Goal: Task Accomplishment & Management: Complete application form

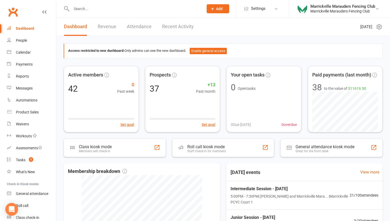
click at [99, 9] on input "text" at bounding box center [135, 8] width 130 height 7
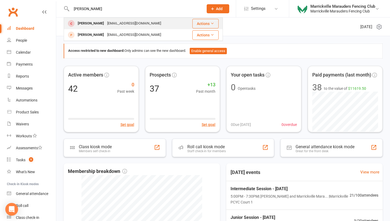
type input "eli"
click at [87, 19] on div "Elize Kuiper trifle_f@hotmail.com" at bounding box center [124, 23] width 121 height 11
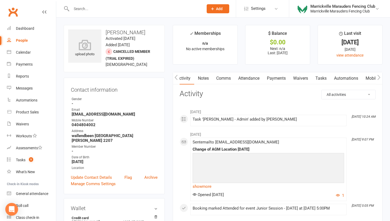
scroll to position [0, 0]
click at [307, 79] on link "Waivers" at bounding box center [301, 78] width 22 height 12
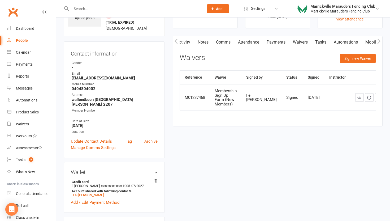
scroll to position [36, 0]
click at [355, 58] on button "Sign new Waiver" at bounding box center [358, 58] width 36 height 10
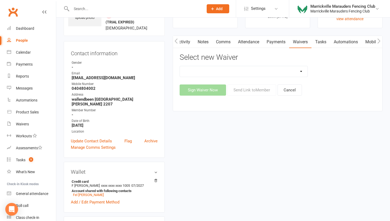
click at [239, 68] on select "Equipment Hire Form Equipment Return Form Free Trial Session Form Membership Si…" at bounding box center [244, 71] width 128 height 11
select select "12918"
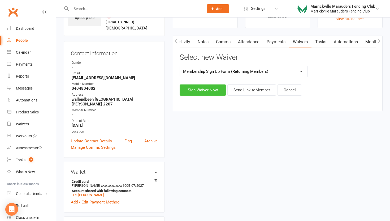
click at [207, 88] on button "Sign Waiver Now" at bounding box center [203, 89] width 46 height 11
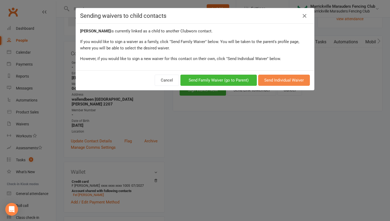
click at [284, 82] on button "Send Individual Waiver" at bounding box center [284, 80] width 52 height 11
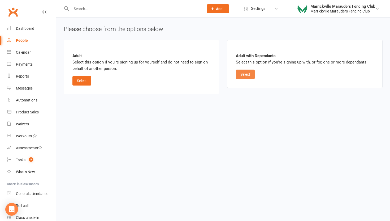
click at [246, 75] on button "Select" at bounding box center [245, 75] width 19 height 10
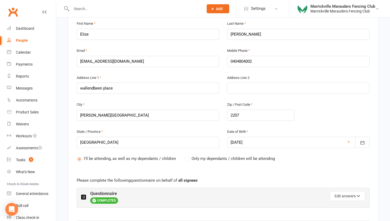
scroll to position [144, 0]
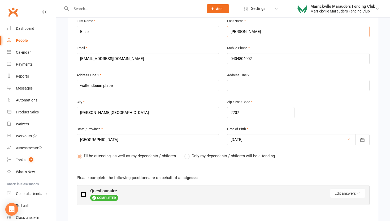
click at [246, 32] on input "[PERSON_NAME]" at bounding box center [298, 31] width 143 height 11
type input "Kuipers"
click at [363, 139] on icon "button" at bounding box center [363, 139] width 4 height 3
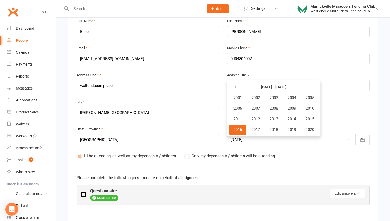
click at [235, 130] on span "2016" at bounding box center [238, 129] width 8 height 5
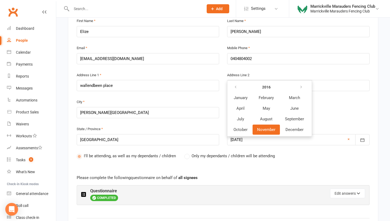
click at [257, 128] on button "November" at bounding box center [266, 130] width 27 height 10
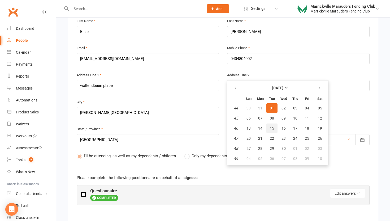
click at [269, 129] on button "15" at bounding box center [272, 129] width 11 height 10
type input "15 Nov 2016"
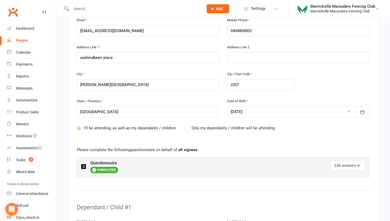
scroll to position [173, 0]
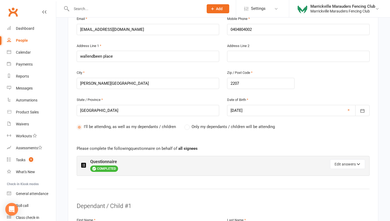
click at [188, 125] on label "Only my dependants / children will be attending" at bounding box center [230, 127] width 91 height 6
click at [187, 129] on label "Only my dependants / children will be attending" at bounding box center [230, 127] width 91 height 6
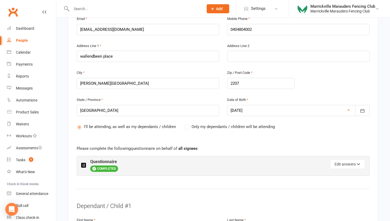
click at [187, 126] on label "Only my dependants / children will be attending" at bounding box center [230, 127] width 91 height 6
click at [195, 125] on span "Only my dependants / children will be attending" at bounding box center [233, 127] width 83 height 6
click at [188, 127] on label "Only my dependants / children will be attending" at bounding box center [230, 127] width 91 height 6
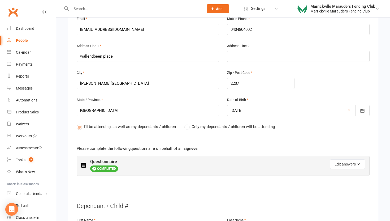
click at [188, 127] on label "Only my dependants / children will be attending" at bounding box center [230, 127] width 91 height 6
click at [203, 109] on input "[GEOGRAPHIC_DATA]" at bounding box center [148, 110] width 143 height 11
click at [189, 127] on label "Only my dependants / children will be attending" at bounding box center [230, 127] width 91 height 6
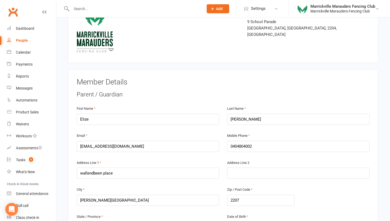
scroll to position [52, 0]
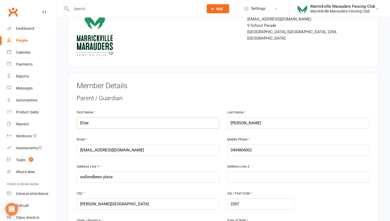
drag, startPoint x: 98, startPoint y: 122, endPoint x: 74, endPoint y: 120, distance: 24.3
click at [74, 120] on div "First Name Elize" at bounding box center [148, 122] width 151 height 27
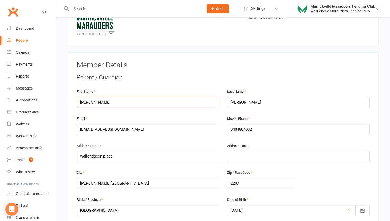
scroll to position [74, 0]
type input "Roland"
click at [256, 127] on input "0404804002" at bounding box center [298, 128] width 143 height 11
type input "040480400"
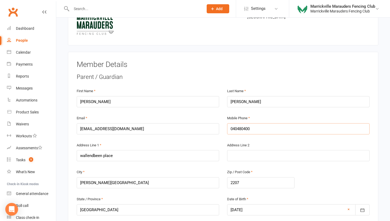
type input "04048040"
type input "0404804"
type input "040480"
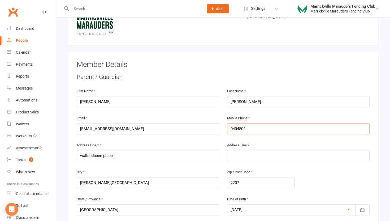
type input "040480"
type input "04048"
type input "0404"
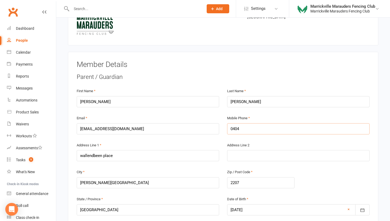
type input "04041"
type input "040412"
type input "0404123"
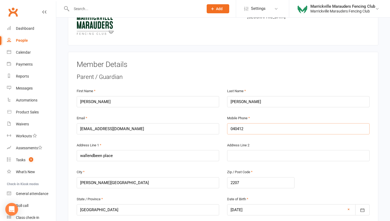
type input "0404123"
type input "04041232"
type input "040412326"
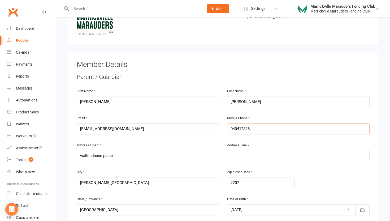
type input "0404123260"
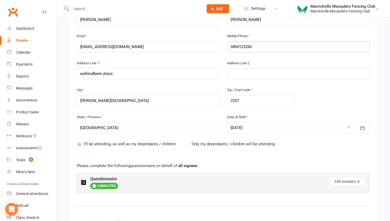
scroll to position [158, 0]
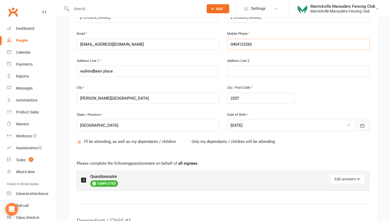
type input "0404123260"
click at [363, 125] on icon "button" at bounding box center [362, 125] width 5 height 5
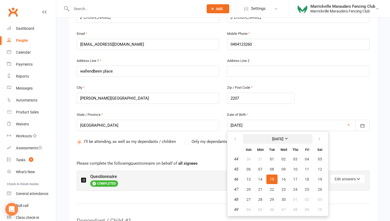
click at [284, 137] on strong "November 2016" at bounding box center [278, 139] width 11 height 4
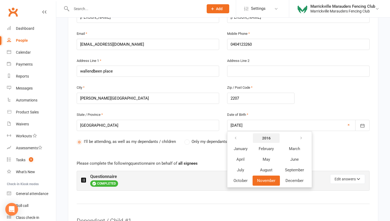
click at [274, 140] on button "2016" at bounding box center [266, 138] width 27 height 10
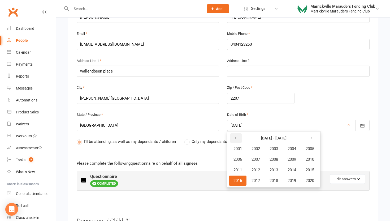
click at [236, 137] on icon "button" at bounding box center [236, 138] width 4 height 4
click at [313, 138] on icon "button" at bounding box center [312, 138] width 4 height 4
click at [258, 150] on span "1982" at bounding box center [256, 148] width 8 height 5
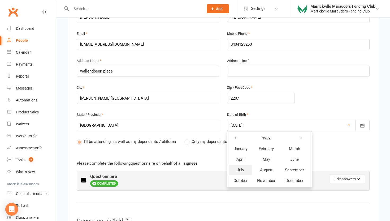
click at [239, 168] on span "July" at bounding box center [240, 170] width 7 height 5
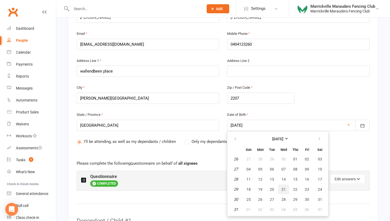
click at [283, 187] on span "21" at bounding box center [284, 189] width 4 height 4
type input "21 Jul 1982"
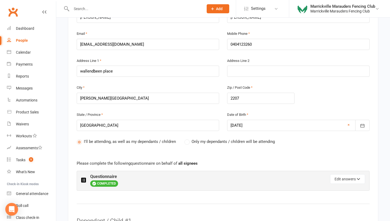
click at [196, 142] on span "Only my dependants / children will be attending" at bounding box center [233, 141] width 83 height 6
click at [190, 142] on label "Only my dependants / children will be attending" at bounding box center [230, 141] width 91 height 6
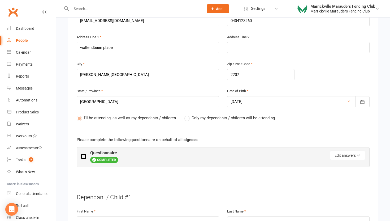
scroll to position [183, 0]
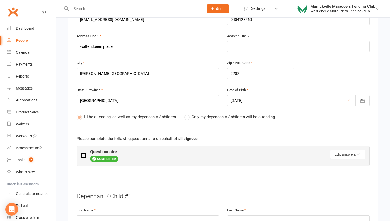
click at [187, 115] on label "Only my dependants / children will be attending" at bounding box center [230, 117] width 91 height 6
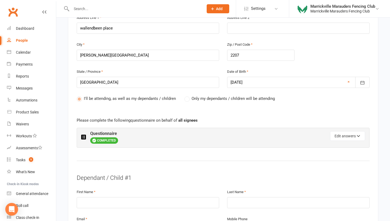
scroll to position [203, 0]
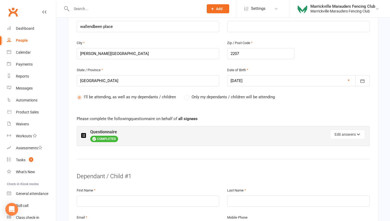
click at [186, 98] on label "Only my dependants / children will be attending" at bounding box center [230, 97] width 91 height 6
click at [191, 97] on label "Only my dependants / children will be attending" at bounding box center [230, 97] width 91 height 6
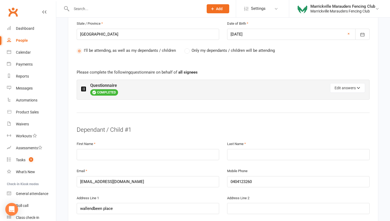
scroll to position [253, 0]
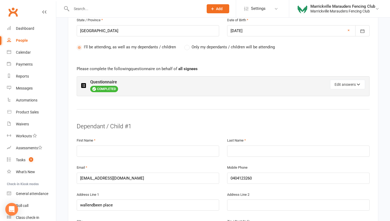
click at [197, 48] on span "Only my dependants / children will be attending" at bounding box center [233, 47] width 83 height 6
click at [20, 42] on div "People" at bounding box center [22, 40] width 12 height 4
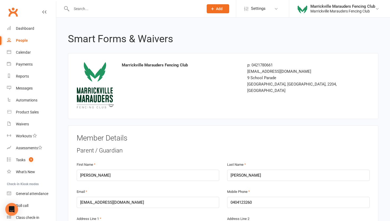
select select "50"
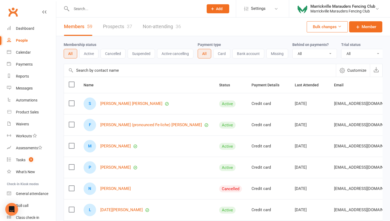
click at [142, 7] on input "text" at bounding box center [135, 8] width 130 height 7
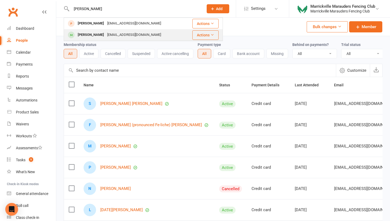
type input "eli"
click at [92, 35] on div "Elize Kuipers" at bounding box center [90, 35] width 29 height 8
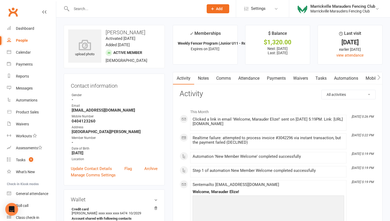
click at [254, 79] on link "Attendance" at bounding box center [249, 78] width 29 height 12
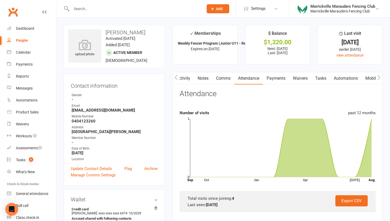
drag, startPoint x: 233, startPoint y: 205, endPoint x: 185, endPoint y: 195, distance: 49.3
click at [185, 195] on div "Export CSV Total visits since joining: 4 Last seen: 14 Aug 2025" at bounding box center [278, 201] width 196 height 21
click at [243, 206] on div "Last seen: 14 Aug 2025" at bounding box center [278, 205] width 180 height 6
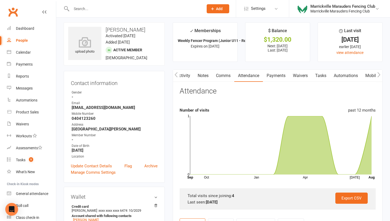
scroll to position [0, 0]
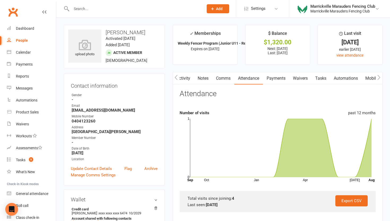
click at [110, 11] on input "text" at bounding box center [135, 8] width 130 height 7
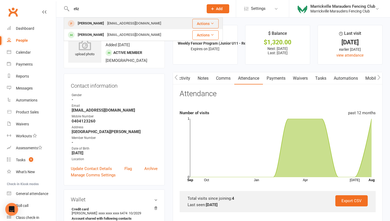
type input "eliz"
click at [91, 25] on div "[PERSON_NAME]" at bounding box center [90, 24] width 29 height 8
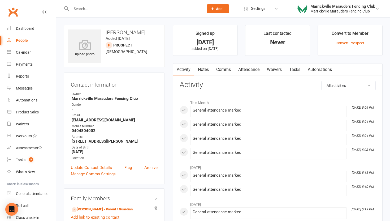
click at [100, 11] on input "text" at bounding box center [135, 8] width 130 height 7
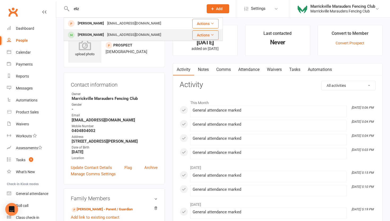
type input "eliz"
click at [84, 33] on div "Elize Kuipers" at bounding box center [90, 35] width 29 height 8
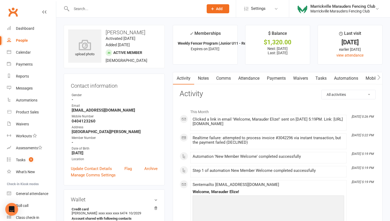
click at [304, 79] on link "Waivers" at bounding box center [301, 78] width 22 height 12
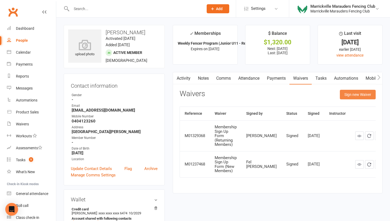
click at [368, 95] on button "Sign new Waiver" at bounding box center [358, 95] width 36 height 10
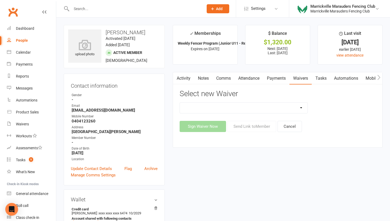
click at [183, 79] on link "Activity" at bounding box center [183, 78] width 21 height 12
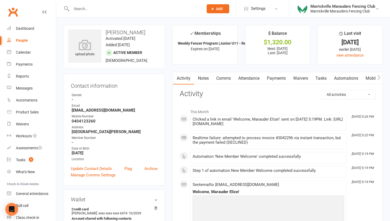
click at [303, 78] on link "Waivers" at bounding box center [301, 78] width 22 height 12
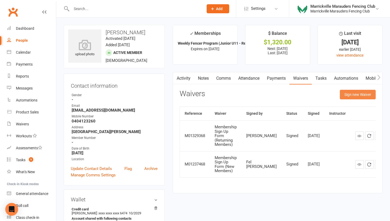
click at [360, 93] on button "Sign new Waiver" at bounding box center [358, 95] width 36 height 10
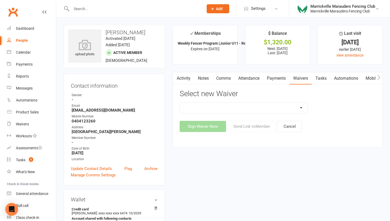
click at [206, 110] on select "Equipment Hire Form Equipment Return Form Free Trial Session Form Membership Si…" at bounding box center [244, 108] width 128 height 11
select select "13137"
click at [199, 129] on button "Sign Waiver Now" at bounding box center [203, 126] width 46 height 11
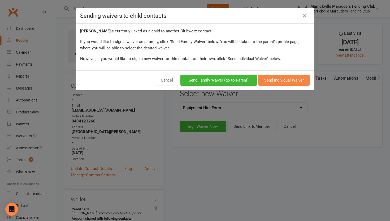
click at [279, 79] on button "Send Individual Waiver" at bounding box center [284, 80] width 52 height 11
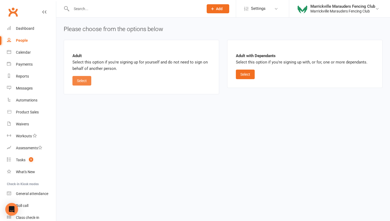
click at [84, 77] on button "Select" at bounding box center [82, 81] width 19 height 10
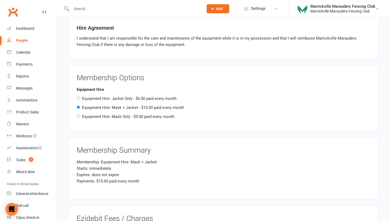
scroll to position [401, 0]
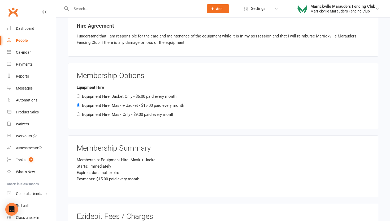
click at [99, 112] on label "Equipment Hire: Mask Only - $9.00 paid every month" at bounding box center [128, 114] width 92 height 5
click at [80, 112] on input "Equipment Hire: Mask Only - $9.00 paid every month" at bounding box center [78, 113] width 3 height 3
radio input "true"
radio input "false"
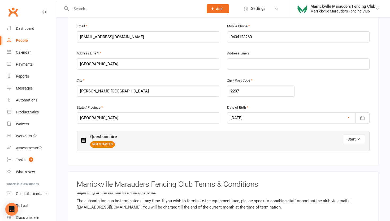
scroll to position [204, 0]
click at [359, 139] on icon "button" at bounding box center [359, 140] width 4 height 4
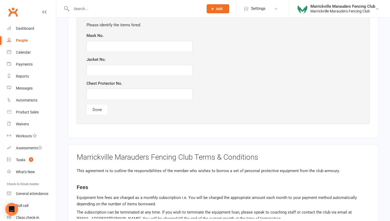
scroll to position [333, 0]
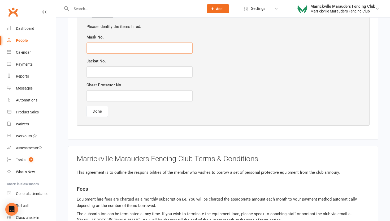
click at [177, 48] on input "text" at bounding box center [140, 47] width 106 height 11
type input "2305"
drag, startPoint x: 111, startPoint y: 100, endPoint x: 107, endPoint y: 107, distance: 7.6
click at [107, 107] on div "Please identify the items hired. Mask No. 2305 Jacket No. Chest Protector No. D…" at bounding box center [223, 70] width 284 height 104
click at [99, 112] on button "Done" at bounding box center [98, 111] width 22 height 11
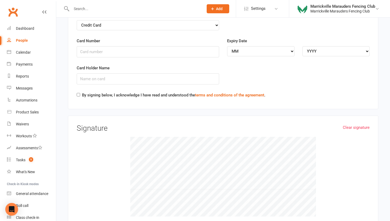
scroll to position [674, 0]
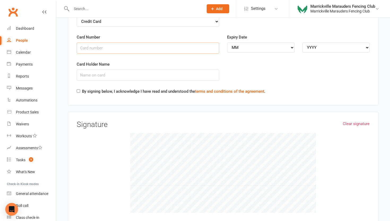
click at [107, 51] on input "Card Number" at bounding box center [148, 47] width 143 height 11
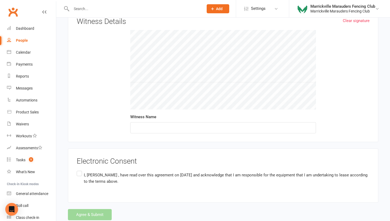
scroll to position [912, 0]
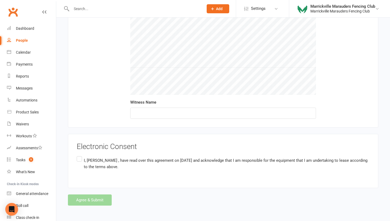
click at [79, 158] on label "I, Elize Kuipers , have read over this agreement on August 14th 2025 and acknow…" at bounding box center [223, 163] width 293 height 17
click at [79, 155] on input "I, Elize Kuipers , have read over this agreement on August 14th 2025 and acknow…" at bounding box center [78, 155] width 3 height 0
click at [83, 198] on div "Agree & Submit" at bounding box center [223, 199] width 311 height 11
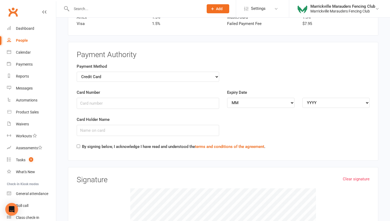
scroll to position [618, 0]
click at [103, 100] on input "Card Number" at bounding box center [148, 103] width 143 height 11
type input "4564680122146474"
click at [253, 105] on select "MM 01 02 03 04 05 06 07 08 09 10 11 12" at bounding box center [260, 103] width 67 height 10
select select "10"
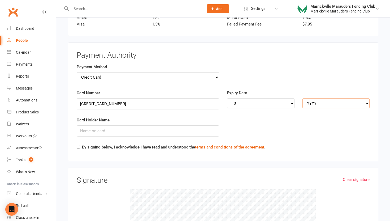
click at [318, 105] on select "YYYY 2025 2026 2027 2028 2029 2030 2031 2032 2033 2034" at bounding box center [336, 103] width 67 height 10
select select "2029"
click at [151, 132] on input "Card Holder Name" at bounding box center [148, 130] width 143 height 11
type input "roland kuipers"
click at [77, 147] on input "By signing below, I acknowledge I have read and understood the terms and condit…" at bounding box center [78, 146] width 3 height 3
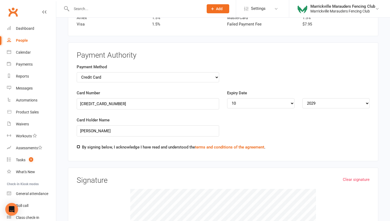
checkbox input "true"
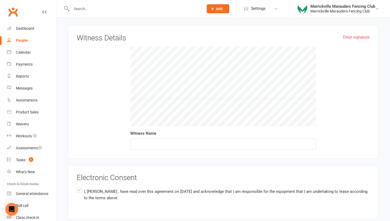
scroll to position [878, 0]
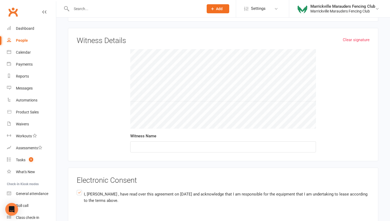
click at [264, 44] on div "Clear signature Witness Details Witness Name" at bounding box center [223, 95] width 293 height 116
click at [165, 143] on input "text" at bounding box center [223, 146] width 186 height 11
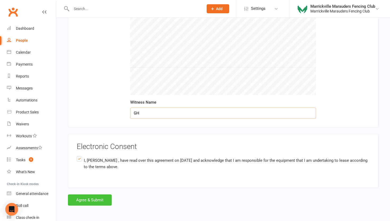
type input "GH"
click at [95, 199] on button "Agree & Submit" at bounding box center [90, 199] width 44 height 11
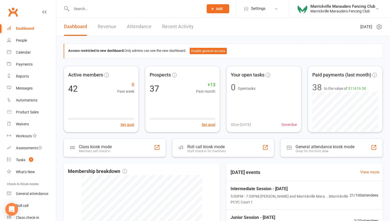
click at [94, 11] on input "text" at bounding box center [135, 8] width 130 height 7
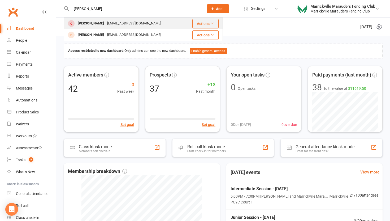
type input "[PERSON_NAME]"
click at [85, 25] on div "Elize Kuiper" at bounding box center [90, 24] width 29 height 8
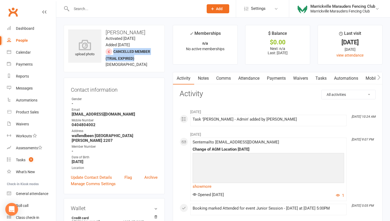
drag, startPoint x: 138, startPoint y: 57, endPoint x: 112, endPoint y: 51, distance: 27.6
click at [112, 51] on div "upload photo Elize Kuiper Activated 27 March, 2025 Added 27 March, 2025 Cancell…" at bounding box center [114, 48] width 101 height 47
click at [287, 76] on link "Payments" at bounding box center [276, 78] width 26 height 12
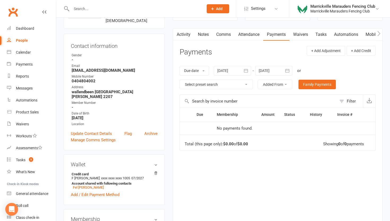
scroll to position [44, 0]
click at [246, 67] on icon "button" at bounding box center [246, 69] width 5 height 5
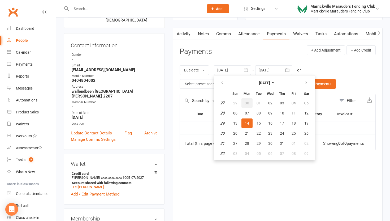
click at [249, 105] on button "30" at bounding box center [247, 103] width 11 height 10
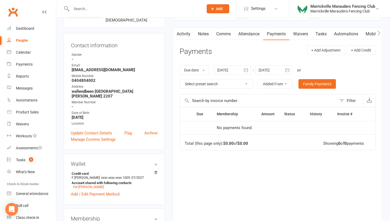
click at [238, 69] on div at bounding box center [232, 70] width 37 height 10
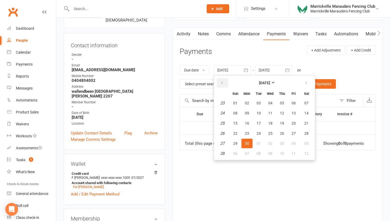
click at [224, 84] on icon "button" at bounding box center [222, 83] width 4 height 4
click at [245, 110] on button "05" at bounding box center [247, 113] width 11 height 10
type input "05 May 2025"
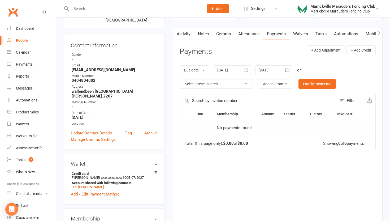
scroll to position [0, 0]
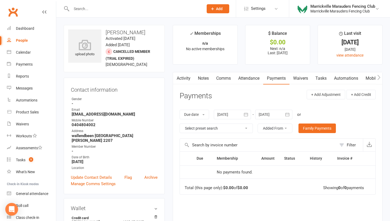
click at [102, 10] on input "text" at bounding box center [135, 8] width 130 height 7
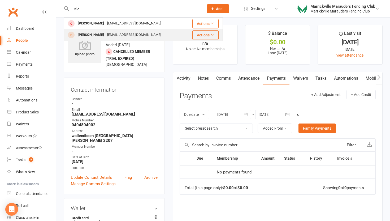
type input "eliz"
click at [92, 35] on div "[PERSON_NAME]" at bounding box center [90, 35] width 29 height 8
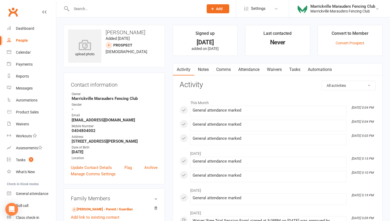
click at [251, 65] on link "Attendance" at bounding box center [249, 69] width 29 height 12
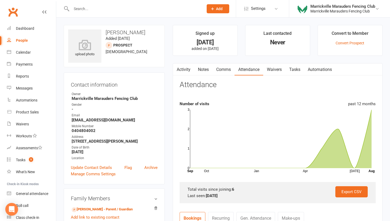
click at [223, 69] on link "Comms" at bounding box center [224, 69] width 22 height 12
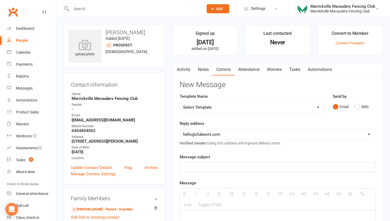
click at [104, 8] on input "text" at bounding box center [135, 8] width 130 height 7
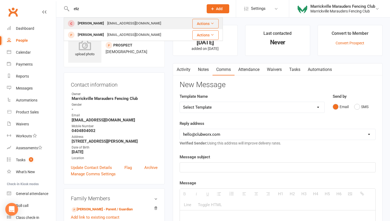
type input "eliz"
click at [106, 25] on div "[EMAIL_ADDRESS][DOMAIN_NAME]" at bounding box center [134, 24] width 57 height 8
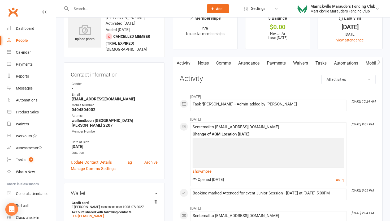
scroll to position [16, 0]
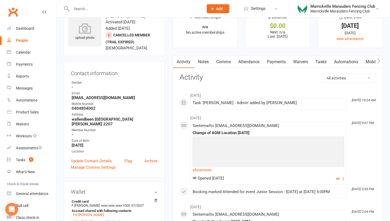
click at [279, 62] on link "Payments" at bounding box center [276, 62] width 26 height 12
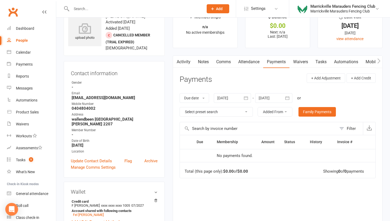
scroll to position [19, 0]
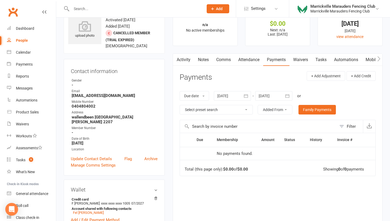
click at [238, 93] on div at bounding box center [232, 96] width 37 height 10
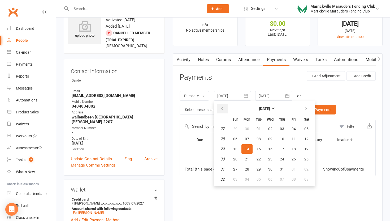
click at [227, 110] on button "button" at bounding box center [222, 109] width 11 height 10
click at [224, 108] on icon "button" at bounding box center [222, 109] width 4 height 4
click at [237, 128] on span "30" at bounding box center [235, 129] width 4 height 4
type input "30 Mar 2025"
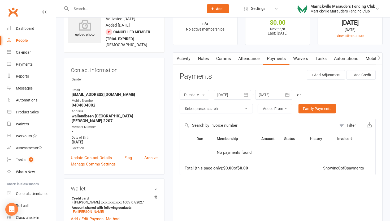
scroll to position [25, 0]
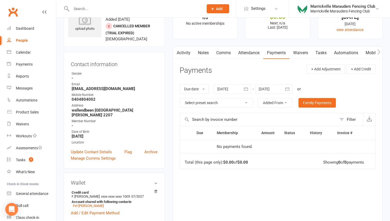
click at [301, 52] on link "Waivers" at bounding box center [301, 53] width 22 height 12
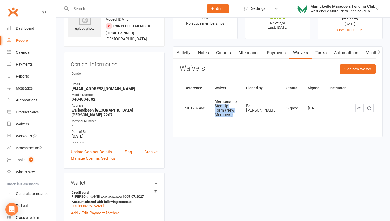
drag, startPoint x: 236, startPoint y: 120, endPoint x: 214, endPoint y: 108, distance: 25.3
click at [214, 108] on td "Membership Sign Up Form (New Members)" at bounding box center [226, 108] width 32 height 26
click at [358, 110] on icon at bounding box center [360, 108] width 4 height 4
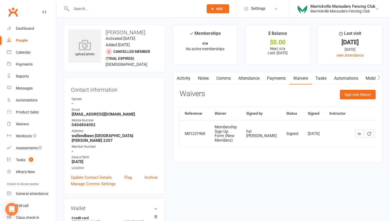
click at [101, 10] on input "text" at bounding box center [135, 8] width 130 height 7
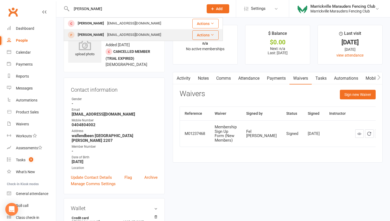
type input "eli"
click at [97, 38] on div "[PERSON_NAME]" at bounding box center [90, 35] width 29 height 8
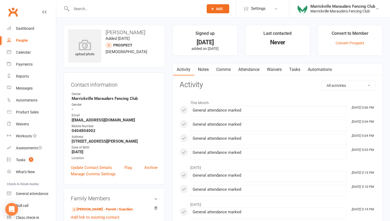
click at [28, 39] on link "People" at bounding box center [31, 41] width 49 height 12
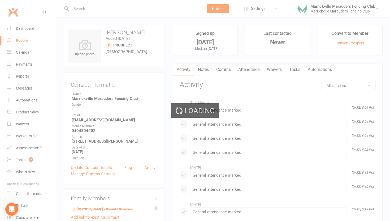
select select "50"
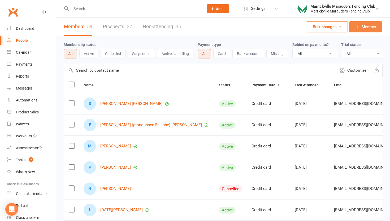
click at [368, 26] on span "Member" at bounding box center [369, 27] width 15 height 6
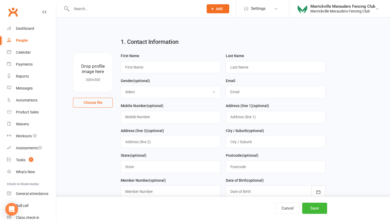
select select "50"
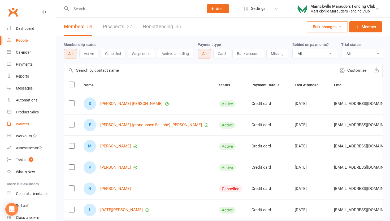
click at [19, 125] on div "Waivers" at bounding box center [22, 124] width 13 height 4
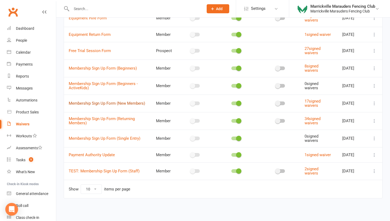
scroll to position [66, 0]
click at [90, 119] on link "Membership Sign Up Form (Returning Members)" at bounding box center [102, 120] width 66 height 9
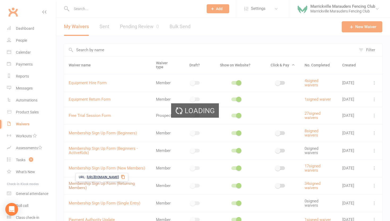
select select "applies_to_all_signees"
select select "copy_answers_for_all_signees"
select select "select"
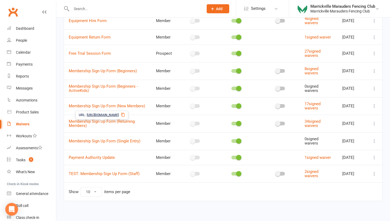
scroll to position [63, 0]
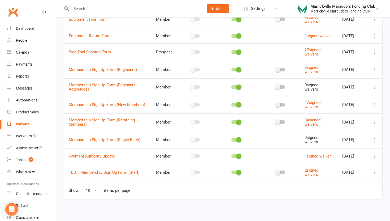
click at [373, 125] on icon at bounding box center [374, 122] width 5 height 5
click at [344, 158] on link "Copy external link to clipboard" at bounding box center [346, 156] width 62 height 11
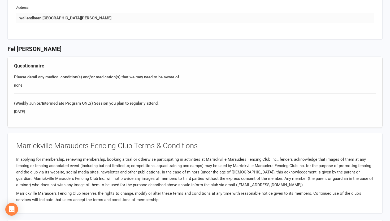
scroll to position [453, 0]
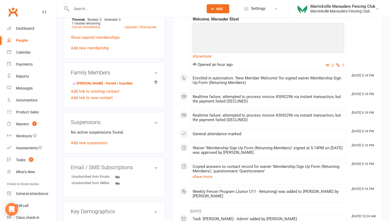
scroll to position [261, 0]
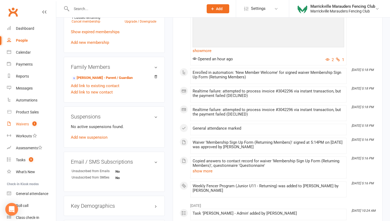
click at [14, 122] on link "Waivers 1" at bounding box center [31, 124] width 49 height 12
